Goal: Task Accomplishment & Management: Manage account settings

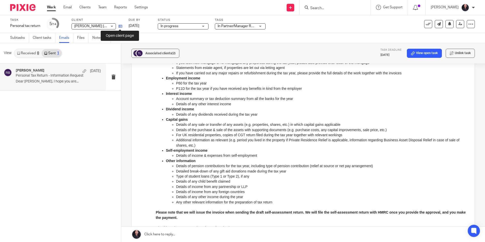
click at [121, 26] on icon at bounding box center [121, 26] width 4 height 4
click at [11, 37] on link "Subtasks" at bounding box center [19, 38] width 19 height 10
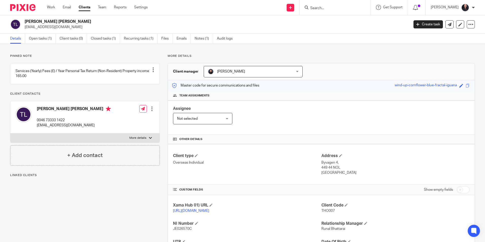
scroll to position [67, 0]
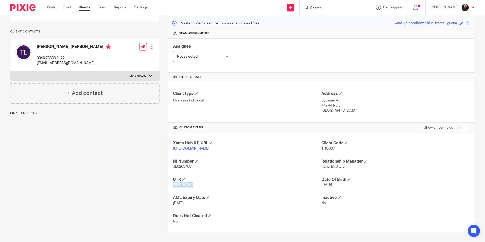
drag, startPoint x: 172, startPoint y: 185, endPoint x: 192, endPoint y: 185, distance: 19.8
click at [192, 185] on span "2920794362" at bounding box center [183, 185] width 20 height 4
copy span "2920794362"
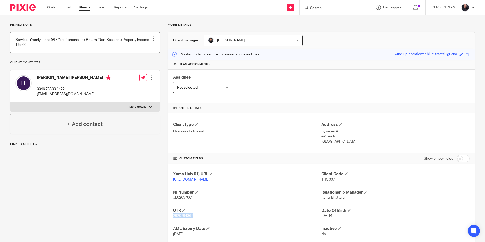
scroll to position [0, 0]
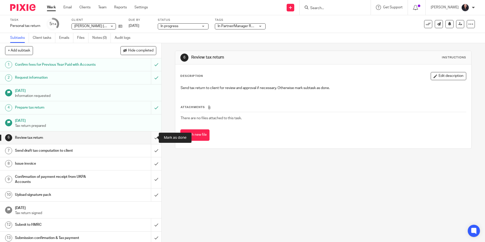
click at [151, 138] on input "submit" at bounding box center [80, 138] width 161 height 13
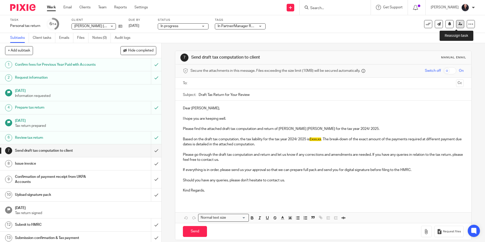
click at [459, 25] on icon at bounding box center [461, 24] width 4 height 4
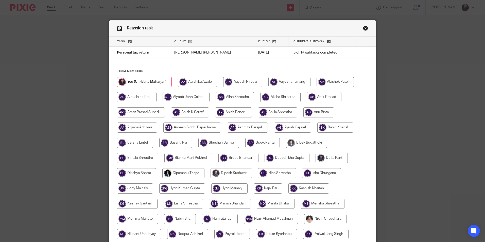
click at [204, 84] on input "radio" at bounding box center [197, 82] width 39 height 10
radio input "true"
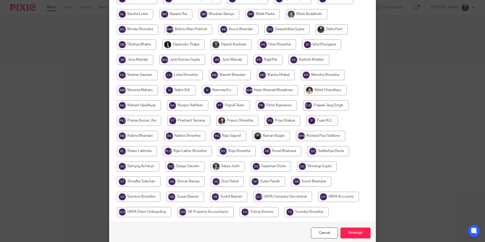
scroll to position [151, 0]
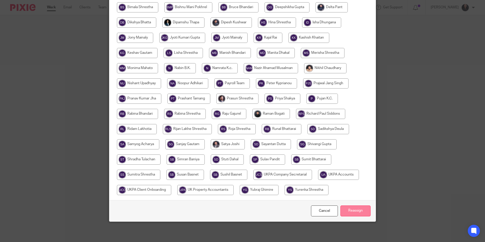
click at [343, 214] on input "Reassign" at bounding box center [356, 211] width 30 height 11
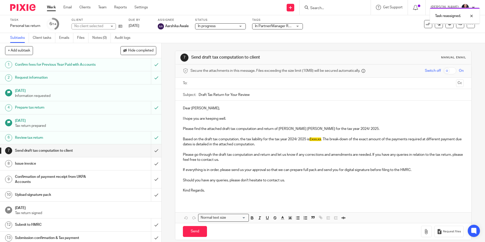
click at [23, 9] on img at bounding box center [22, 7] width 25 height 7
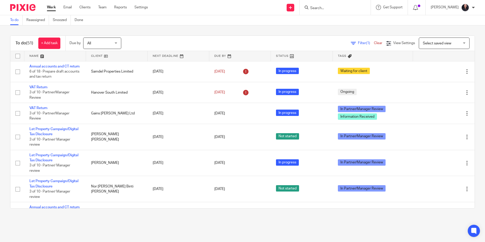
click at [330, 9] on input "Search" at bounding box center [333, 8] width 46 height 5
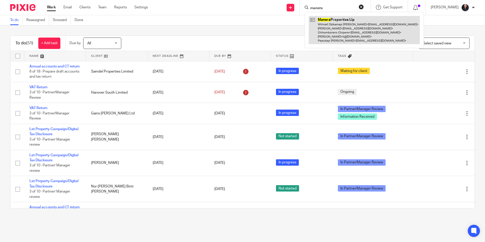
type input "manera"
click at [341, 35] on link at bounding box center [364, 30] width 111 height 28
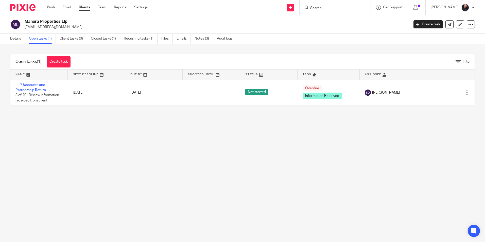
click at [322, 7] on input "Search" at bounding box center [333, 8] width 46 height 5
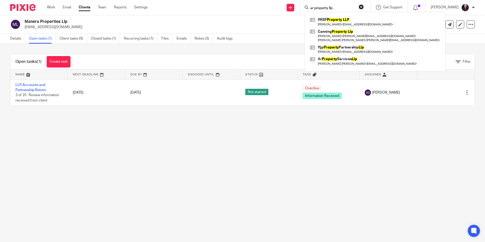
type input "ar property llp"
click at [25, 9] on img at bounding box center [22, 7] width 25 height 7
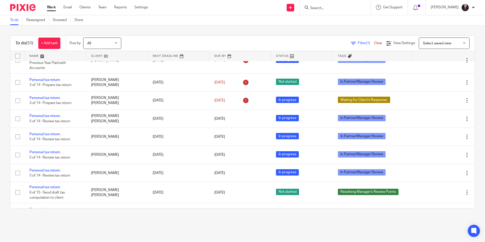
scroll to position [736, 0]
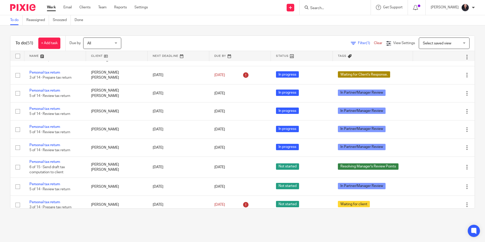
click at [185, 29] on div "To do (51) + Add task Due by All All Today Tomorrow This week Next week This mo…" at bounding box center [242, 121] width 485 height 193
click at [316, 8] on input "Search" at bounding box center [333, 8] width 46 height 5
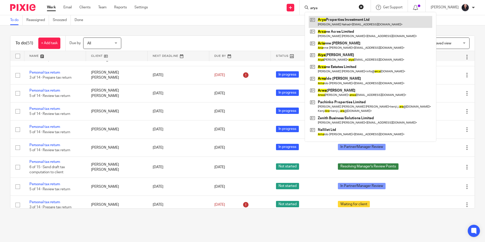
type input "arya"
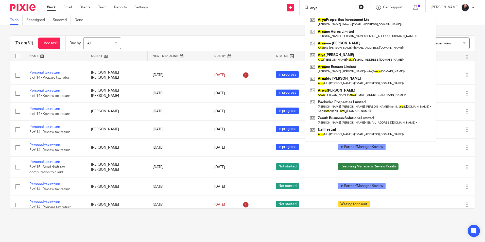
click at [199, 236] on main "To do Reassigned Snoozed Done To do (51) + Add task Due by All All Today Tomorr…" at bounding box center [242, 121] width 485 height 242
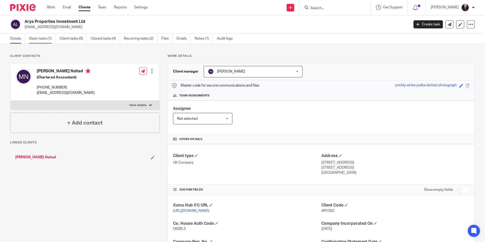
click at [41, 39] on link "Open tasks (1)" at bounding box center [42, 39] width 27 height 10
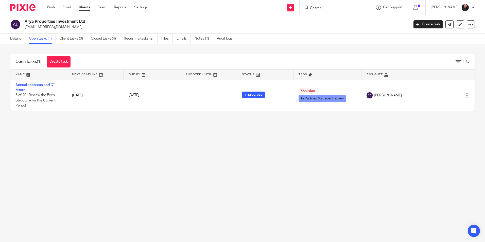
click at [325, 8] on input "Search" at bounding box center [333, 8] width 46 height 5
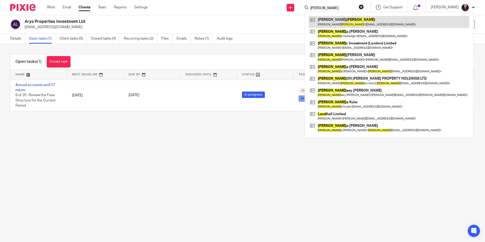
type input "lund"
click at [330, 21] on link at bounding box center [389, 22] width 161 height 12
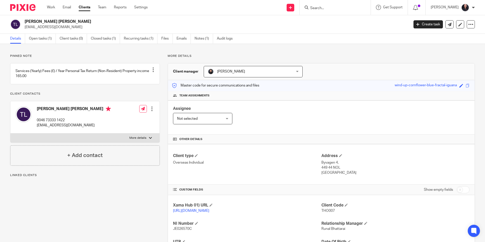
scroll to position [67, 0]
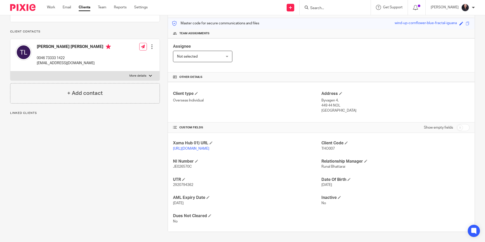
click at [178, 186] on span "2920794362" at bounding box center [183, 185] width 20 height 4
copy span "2920794362"
